Goal: Information Seeking & Learning: Compare options

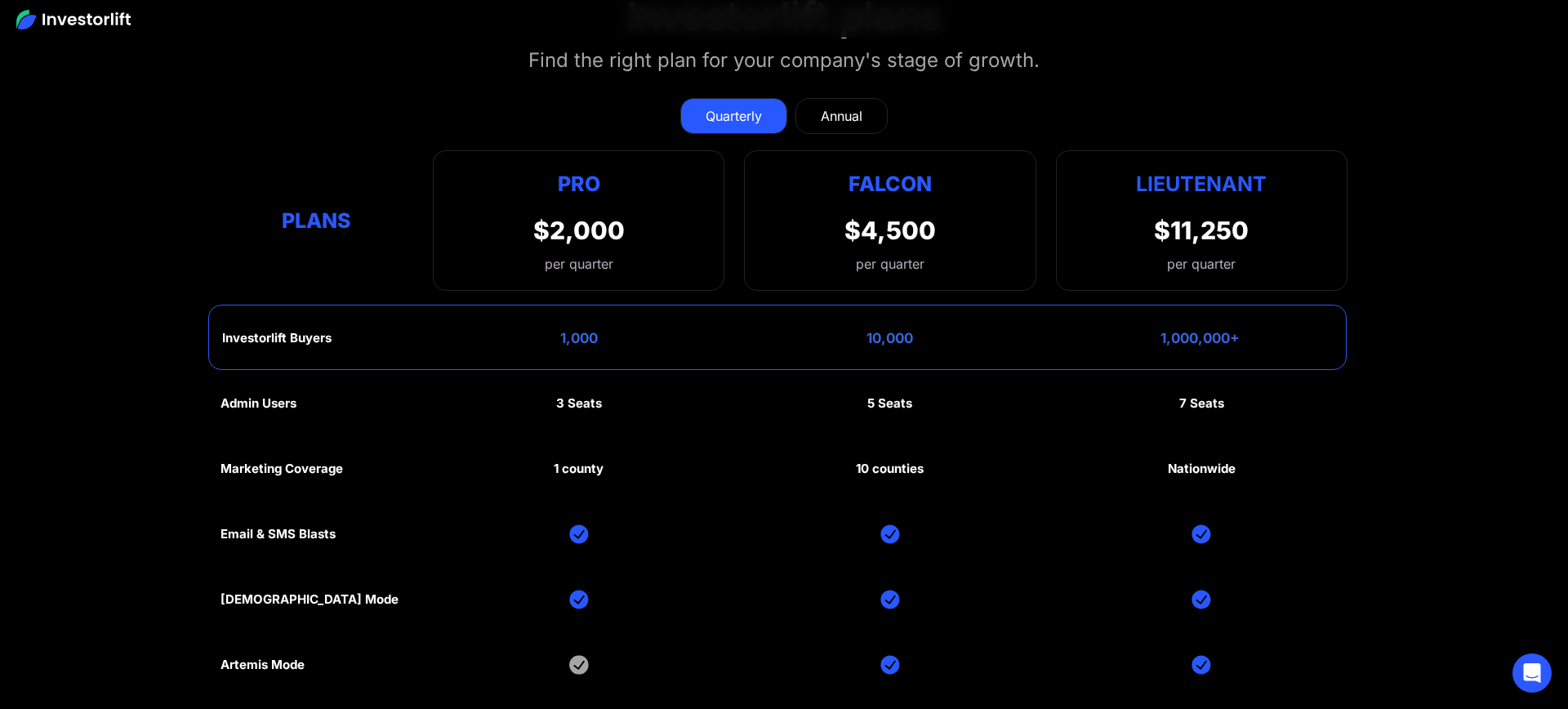
scroll to position [7646, 0]
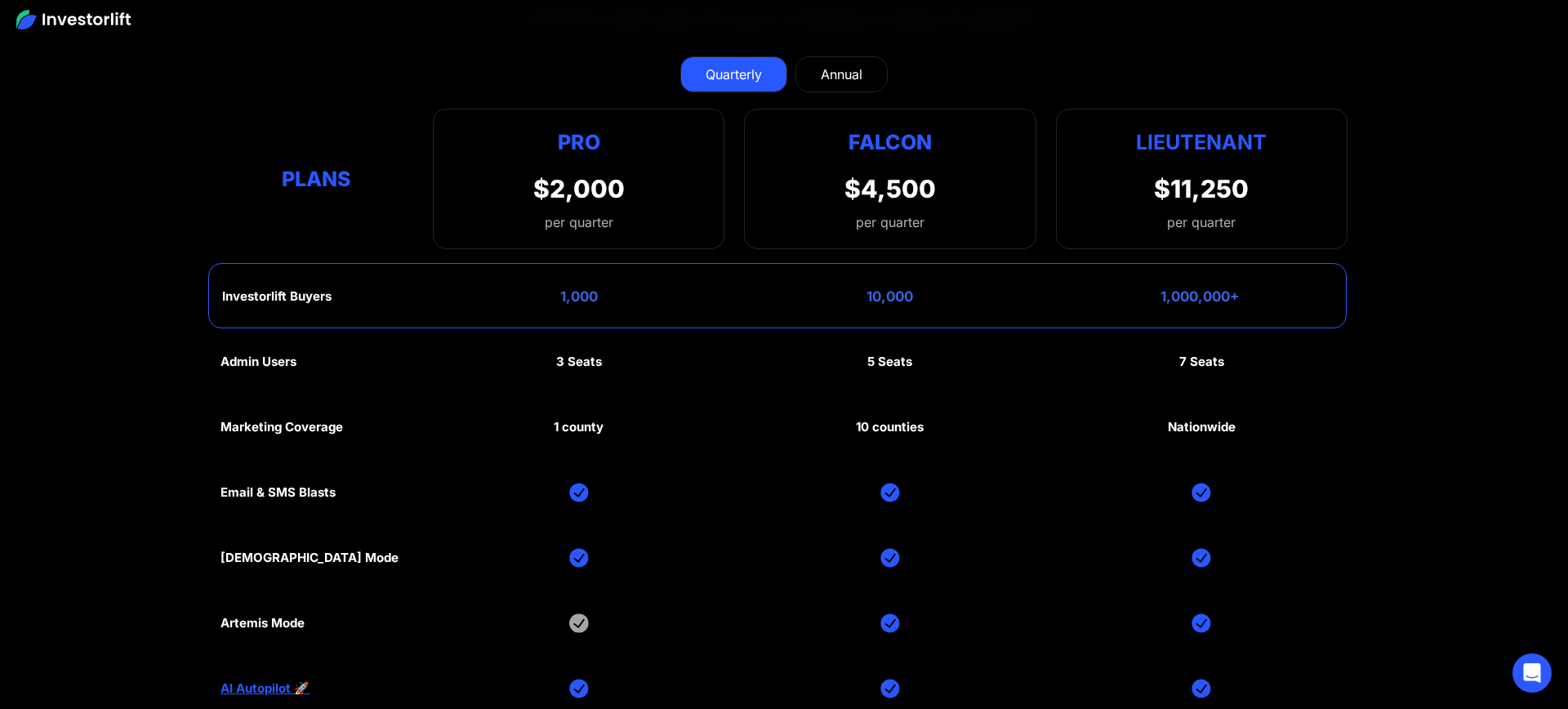
click at [832, 80] on link "Annual" at bounding box center [841, 74] width 92 height 36
click at [745, 71] on div "Quarterly" at bounding box center [734, 74] width 57 height 19
click at [779, 170] on div "Falcon $4,500 per quarter" at bounding box center [890, 179] width 292 height 141
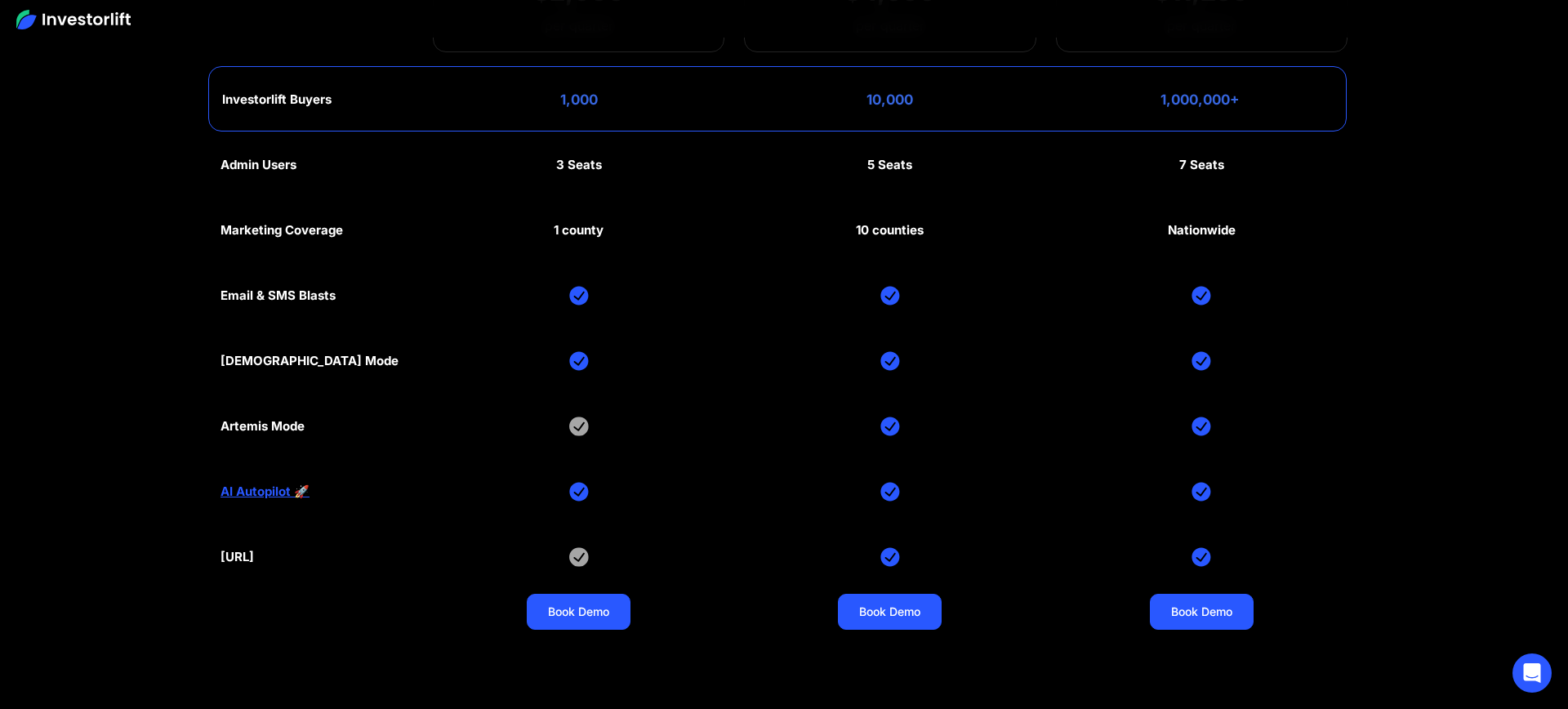
scroll to position [7845, 0]
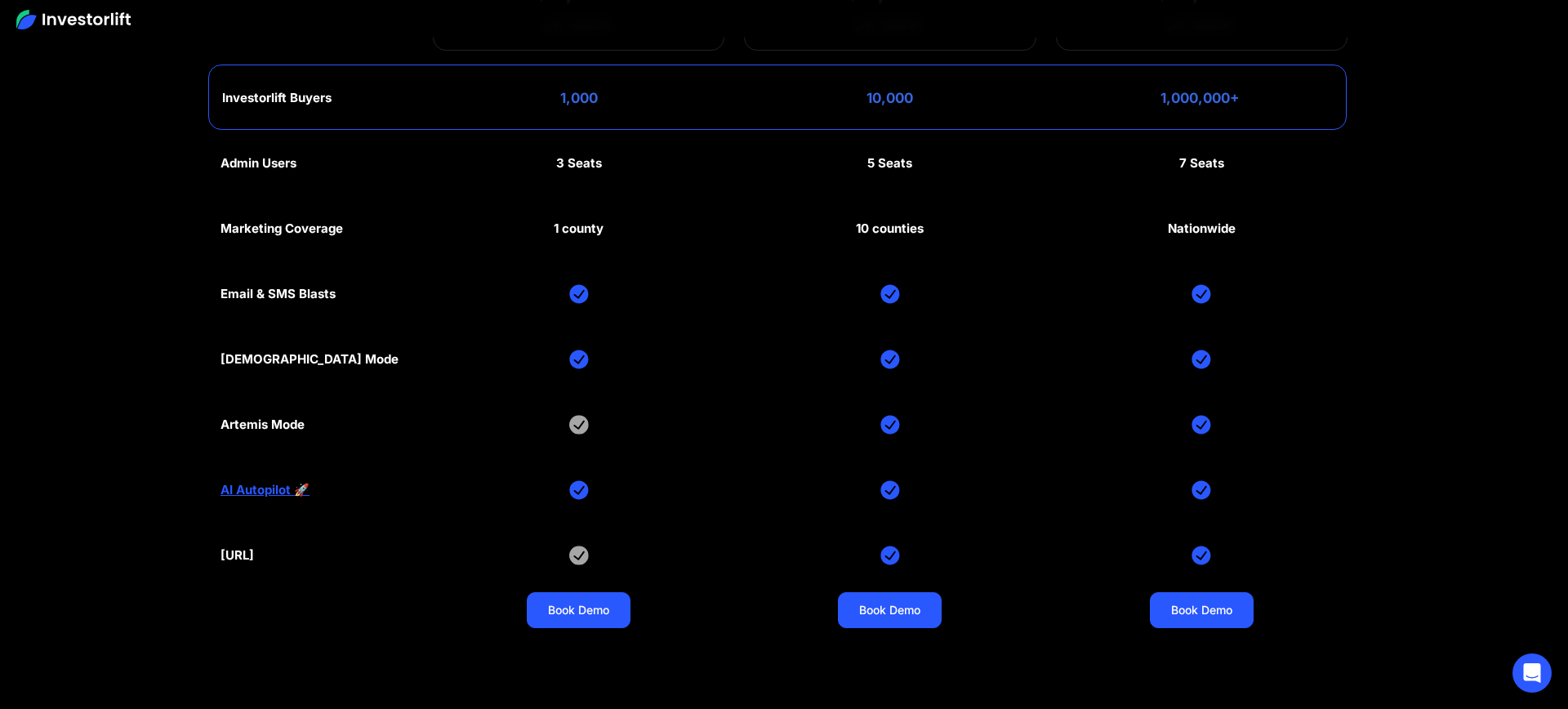
click at [779, 170] on div "Admin Users 3 Seats 5 Seats 7 Seats Marketing Coverage 1 county 10 counties Nat…" at bounding box center [784, 392] width 1127 height 522
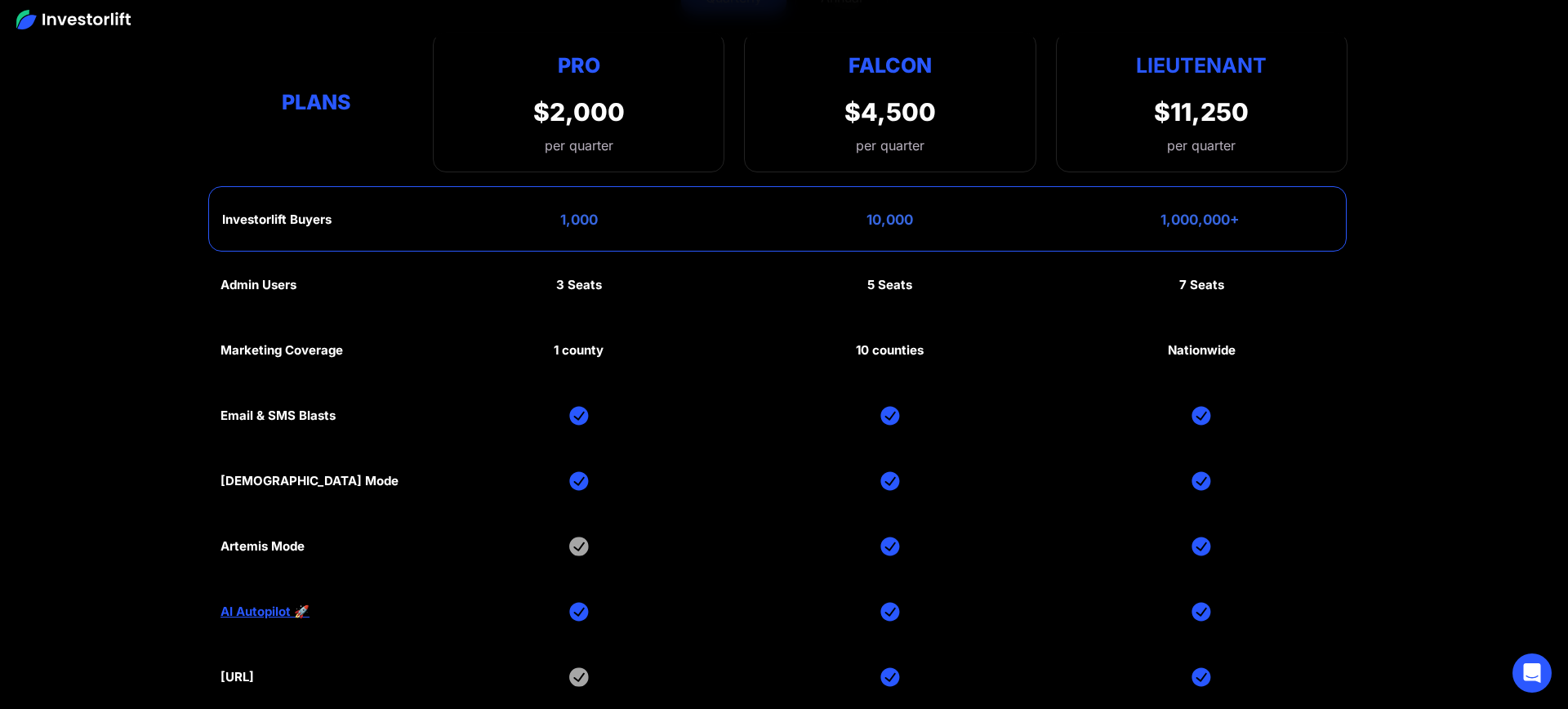
scroll to position [7642, 0]
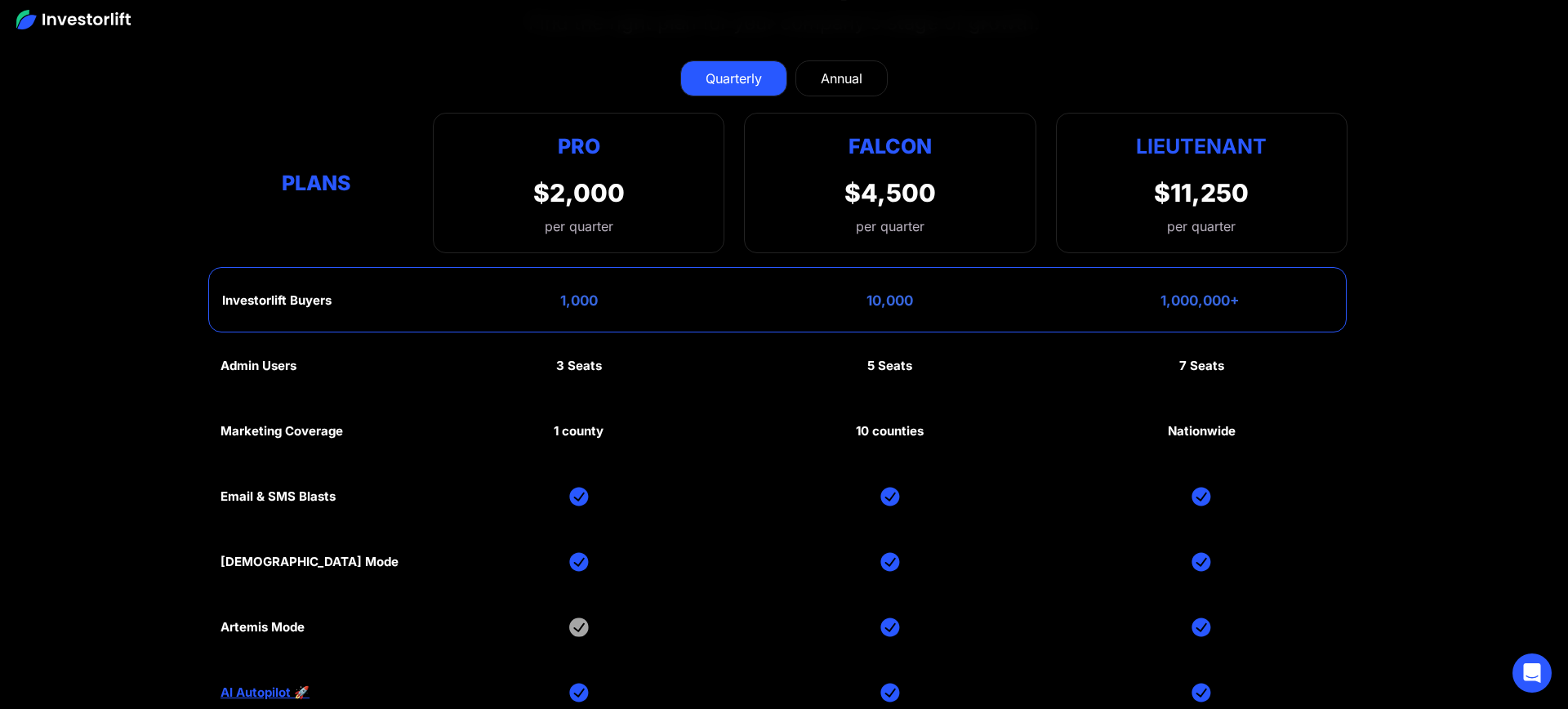
click at [765, 233] on div "Falcon $4,500 per quarter" at bounding box center [890, 183] width 292 height 141
click at [768, 199] on div "Falcon $4,500 per quarter" at bounding box center [890, 183] width 292 height 141
click at [856, 78] on div "Annual" at bounding box center [841, 79] width 42 height 19
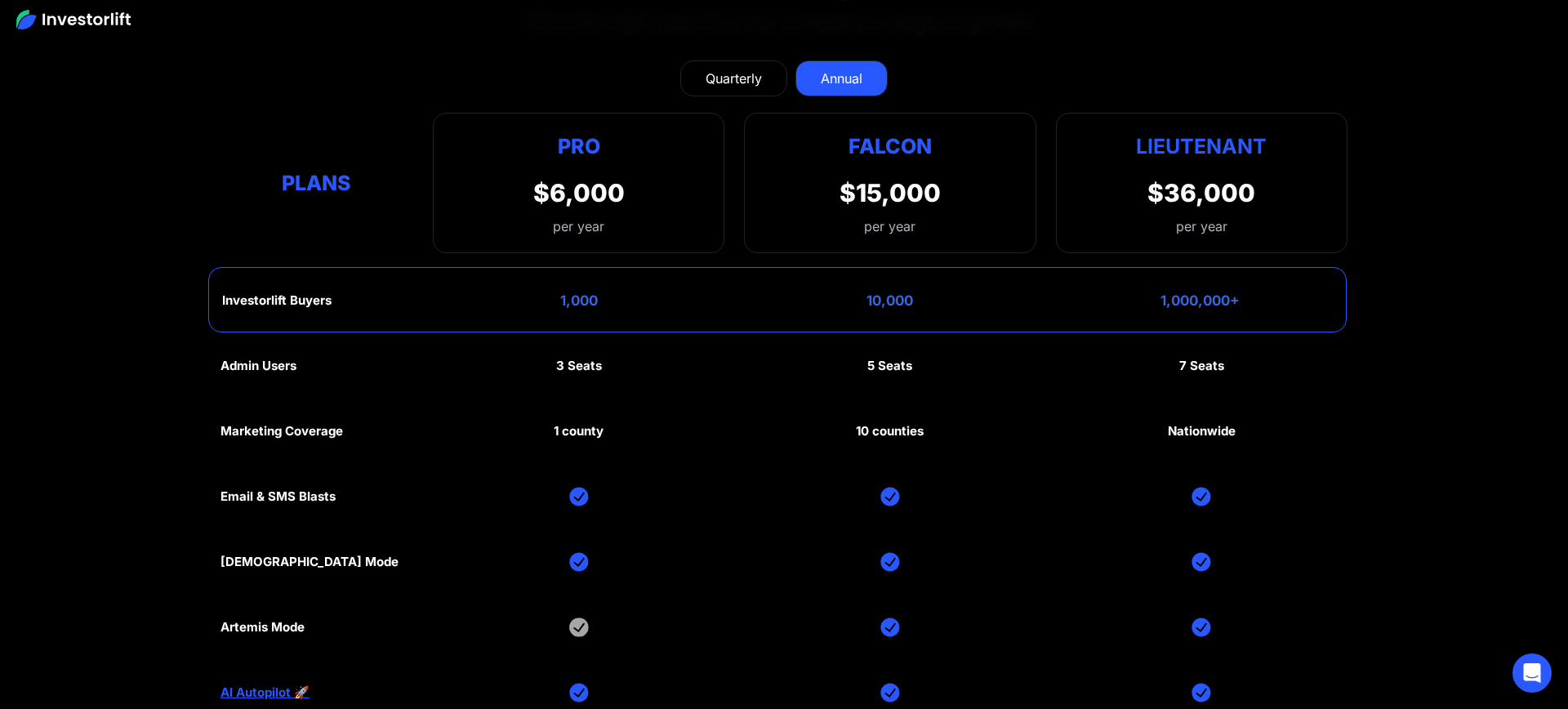
click at [810, 156] on div "Falcon $15,000 per year" at bounding box center [890, 183] width 292 height 141
click at [808, 156] on div "Falcon $15,000 per year" at bounding box center [890, 183] width 292 height 141
